Goal: Task Accomplishment & Management: Manage account settings

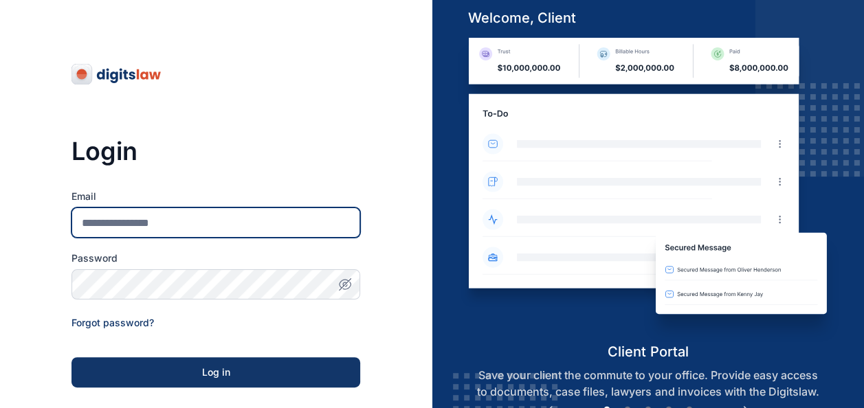
click at [218, 223] on input "Email" at bounding box center [215, 222] width 289 height 30
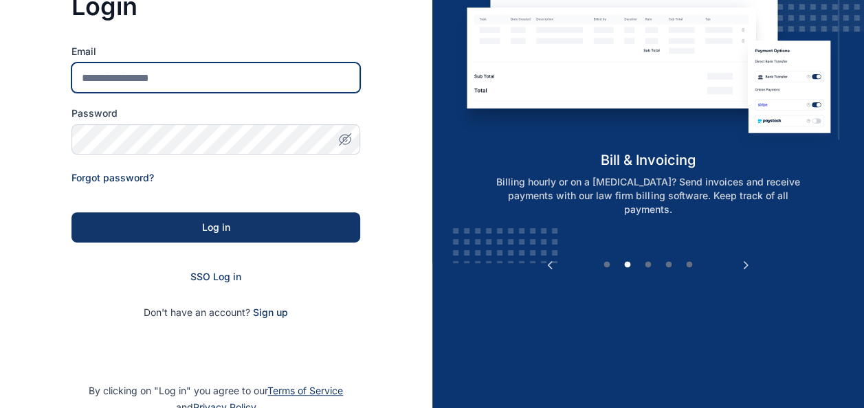
scroll to position [155, 0]
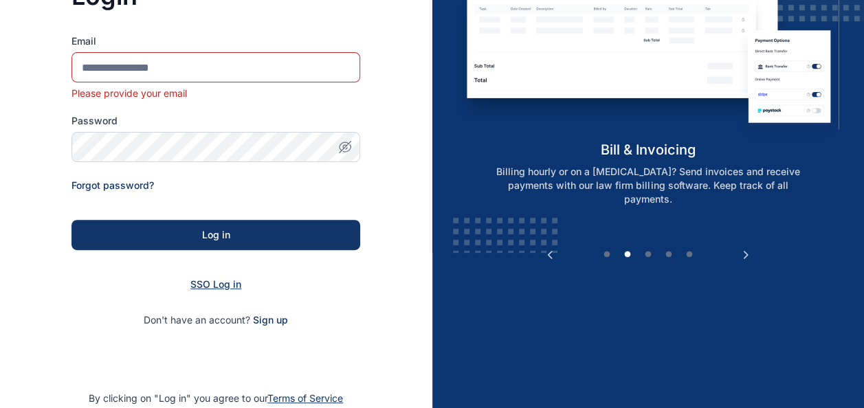
click at [195, 267] on form "Email Please provide your email Password Forgot password? Log in SSO Log in Don…" at bounding box center [215, 180] width 289 height 293
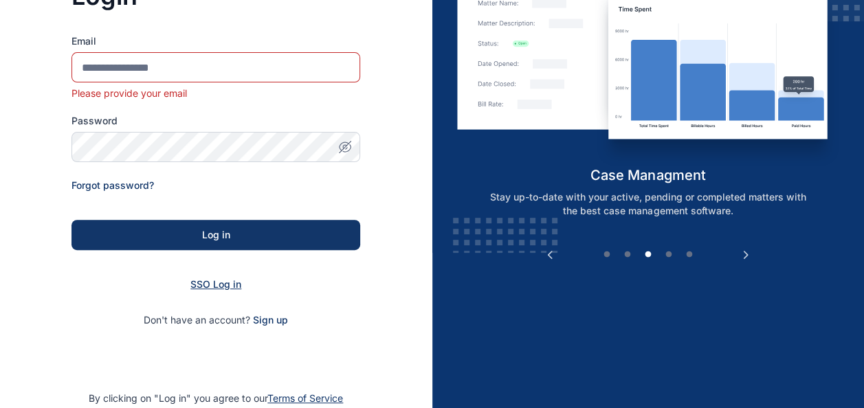
click at [195, 281] on span "SSO Log in" at bounding box center [215, 284] width 51 height 12
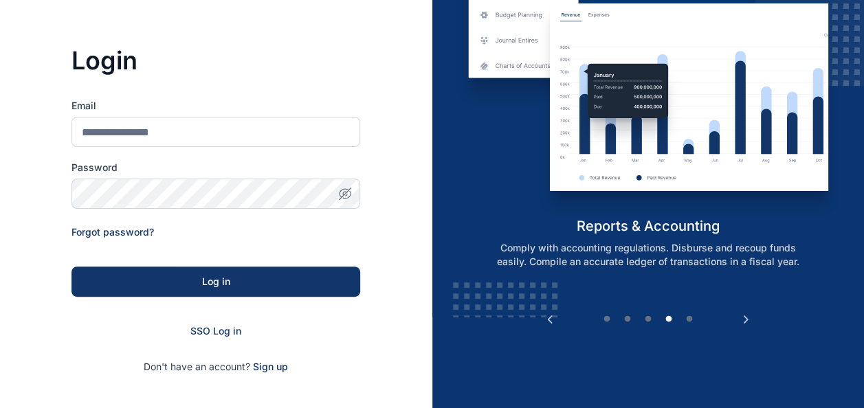
scroll to position [99, 0]
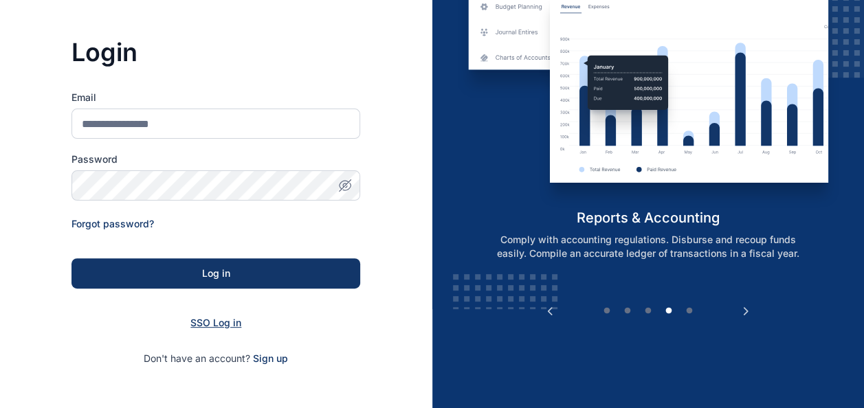
click at [205, 320] on span "SSO Log in" at bounding box center [215, 323] width 51 height 12
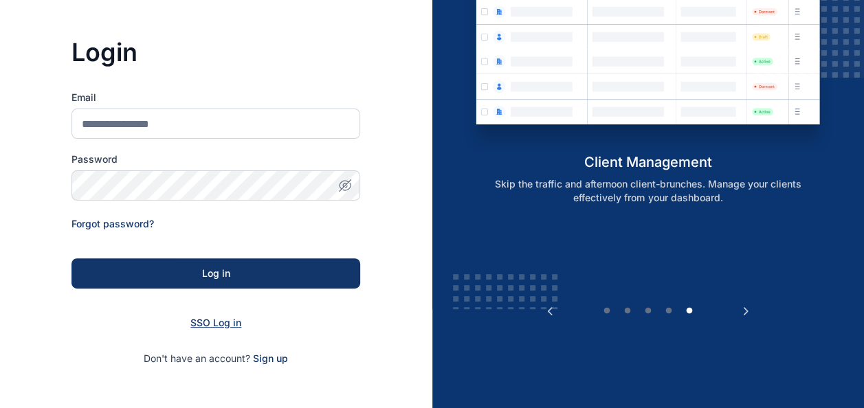
click at [205, 320] on span "SSO Log in" at bounding box center [215, 323] width 51 height 12
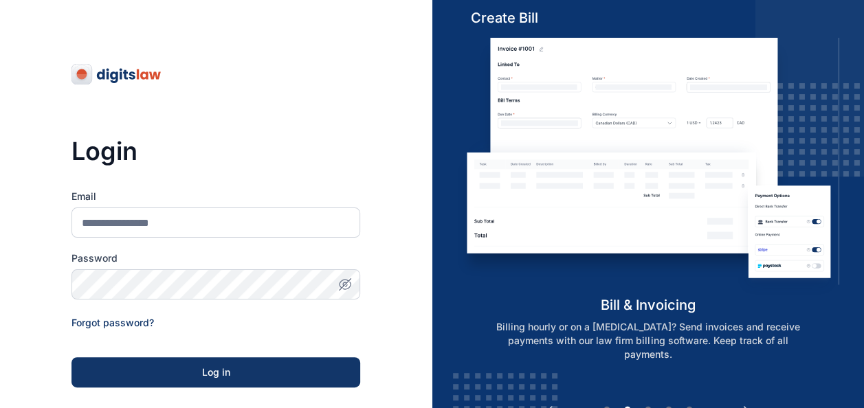
click at [216, 245] on form "Email Password Forgot password? Log in SSO Log in Don't have an account? Sign up" at bounding box center [215, 327] width 289 height 275
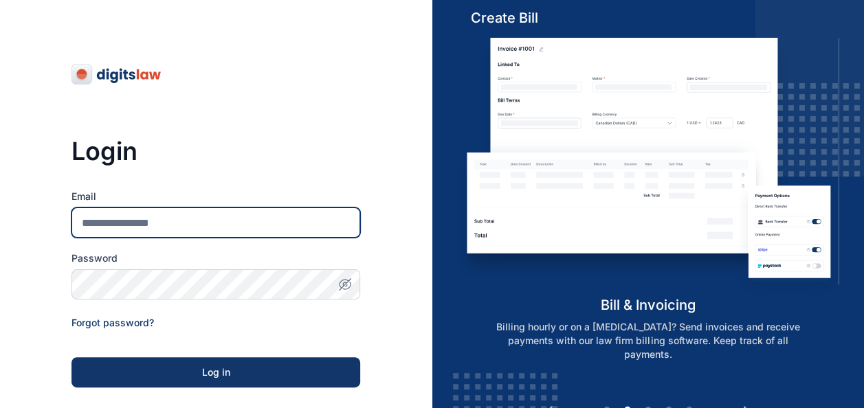
click at [216, 236] on input "Email" at bounding box center [215, 222] width 289 height 30
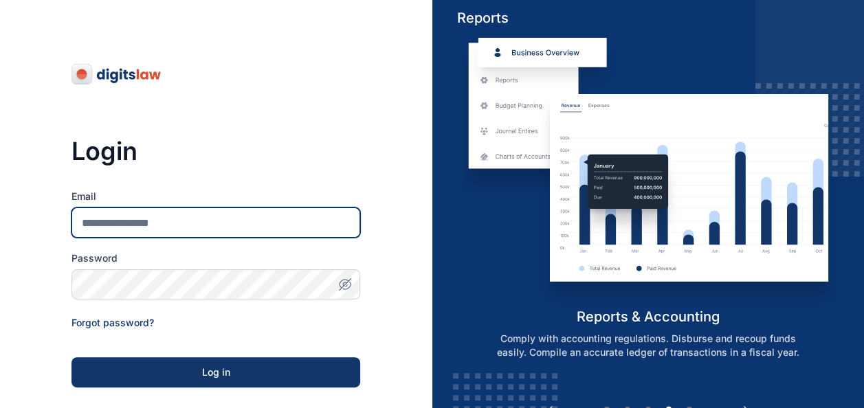
type input "**********"
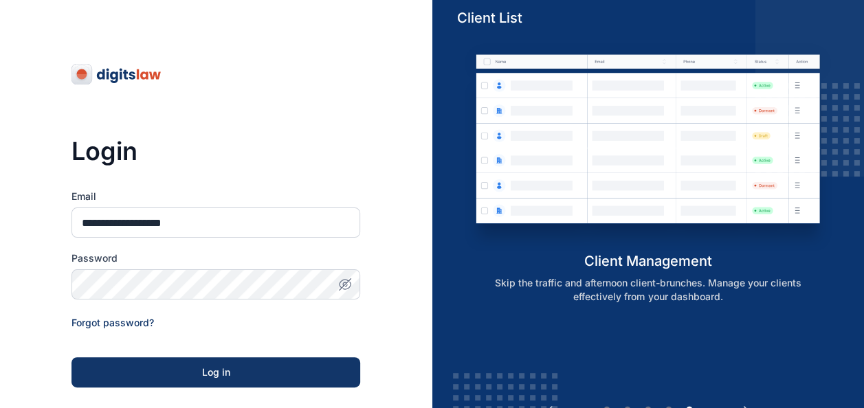
click at [339, 283] on icon "button" at bounding box center [343, 284] width 9 height 8
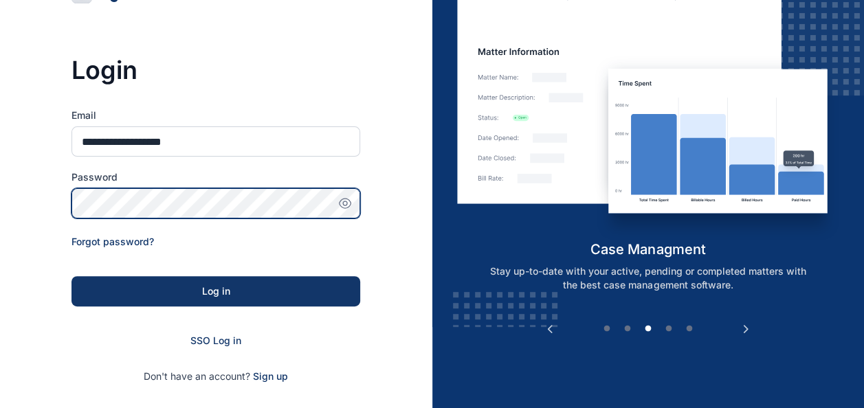
scroll to position [82, 0]
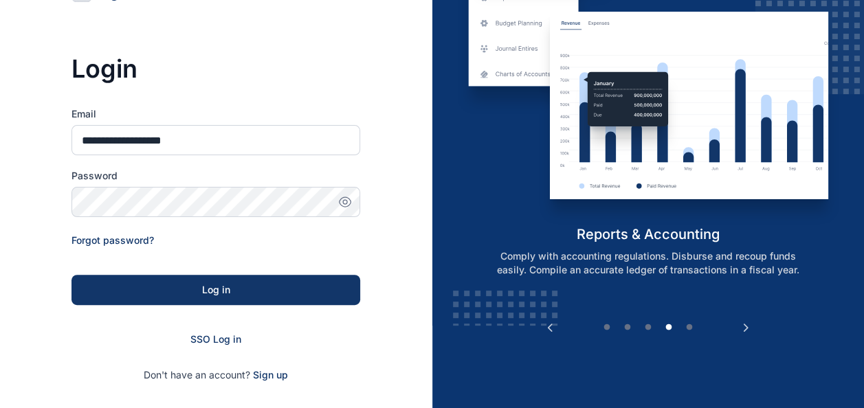
click at [220, 341] on form "**********" at bounding box center [215, 244] width 289 height 275
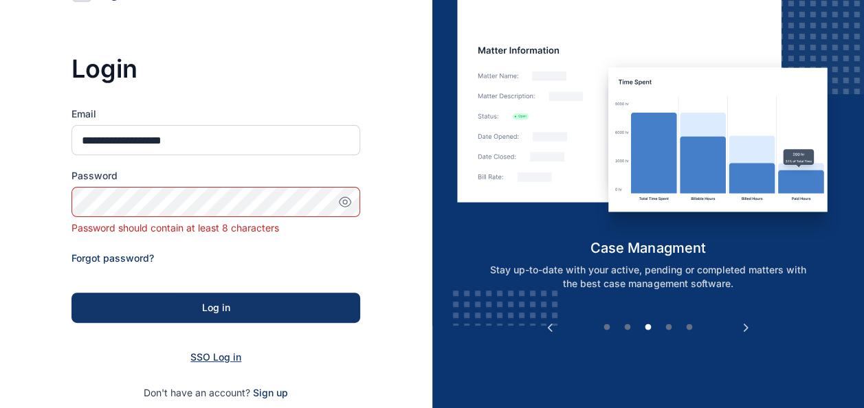
click at [205, 354] on span "SSO Log in" at bounding box center [215, 357] width 51 height 12
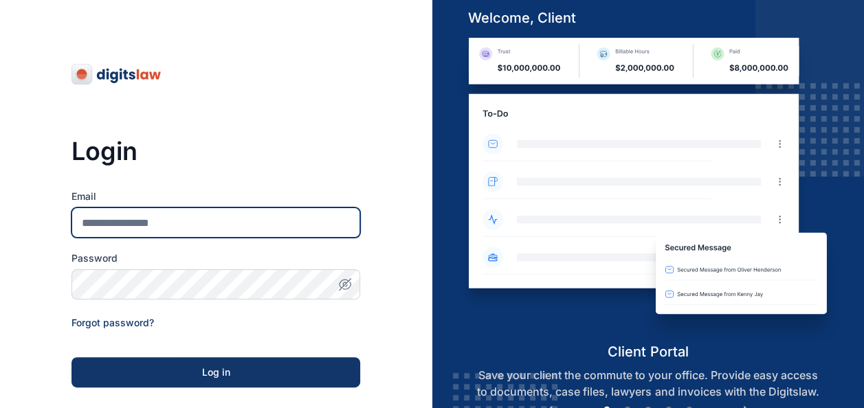
click at [166, 228] on input "Email" at bounding box center [215, 222] width 289 height 30
